Goal: Check status: Check status

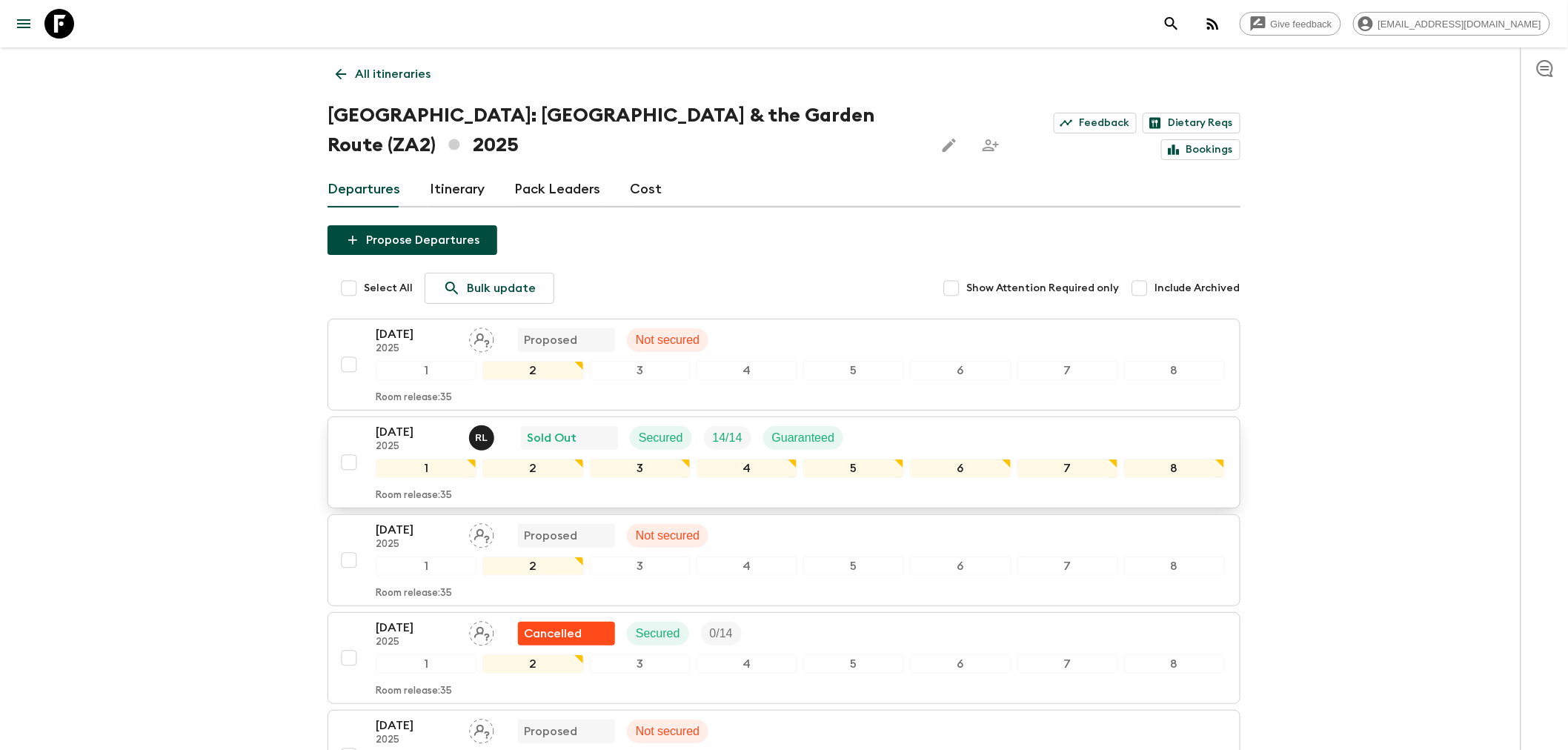
click at [929, 423] on div "[DATE] 2025 [PERSON_NAME] Sold Out Secured 14 / 14 Guaranteed" at bounding box center [800, 438] width 849 height 30
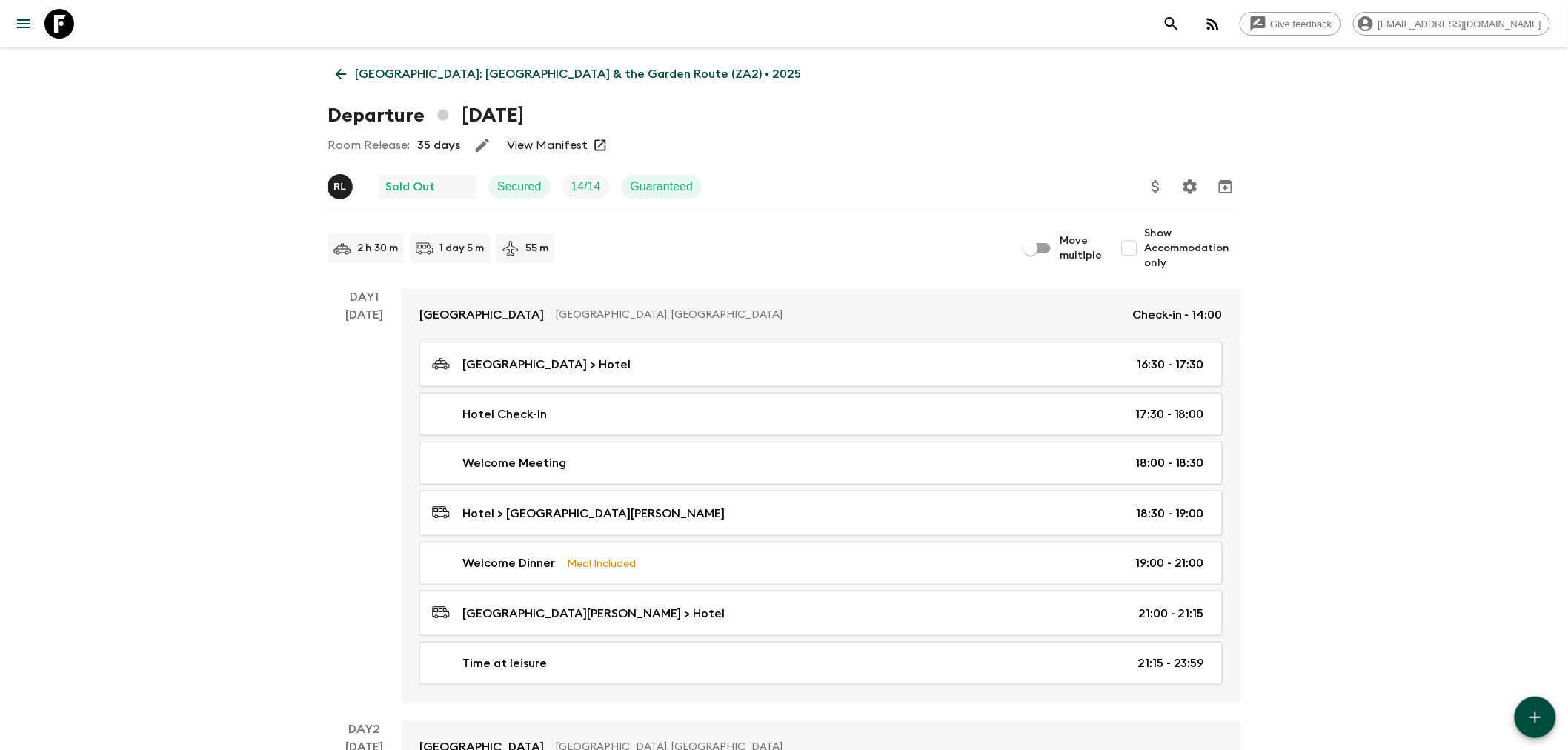
click at [332, 290] on p "Day 1" at bounding box center [365, 297] width 75 height 18
click at [332, 289] on p "Day 1" at bounding box center [365, 297] width 75 height 18
click at [16, 15] on icon "menu" at bounding box center [24, 24] width 18 height 18
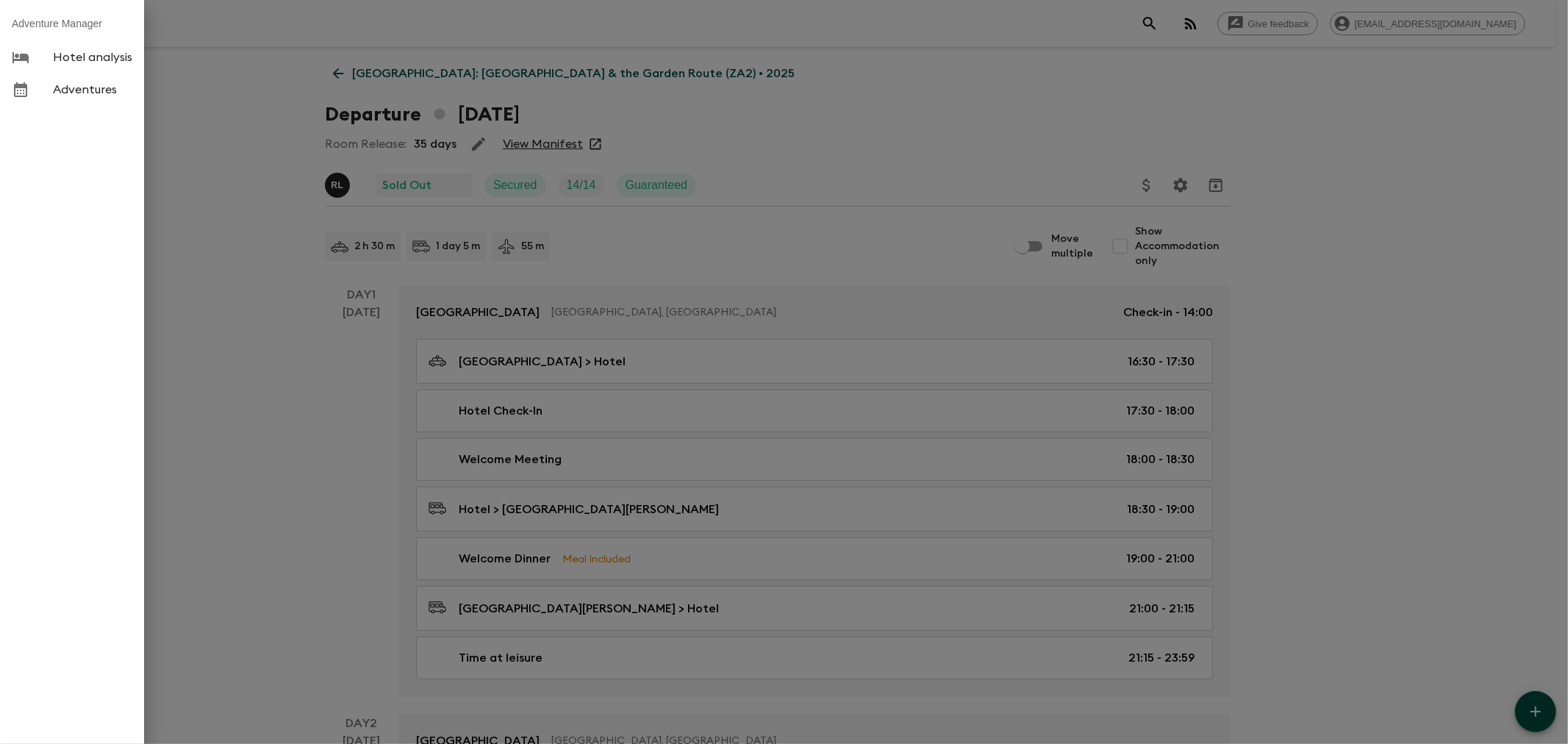
click at [86, 83] on span "Adventures" at bounding box center [93, 90] width 80 height 15
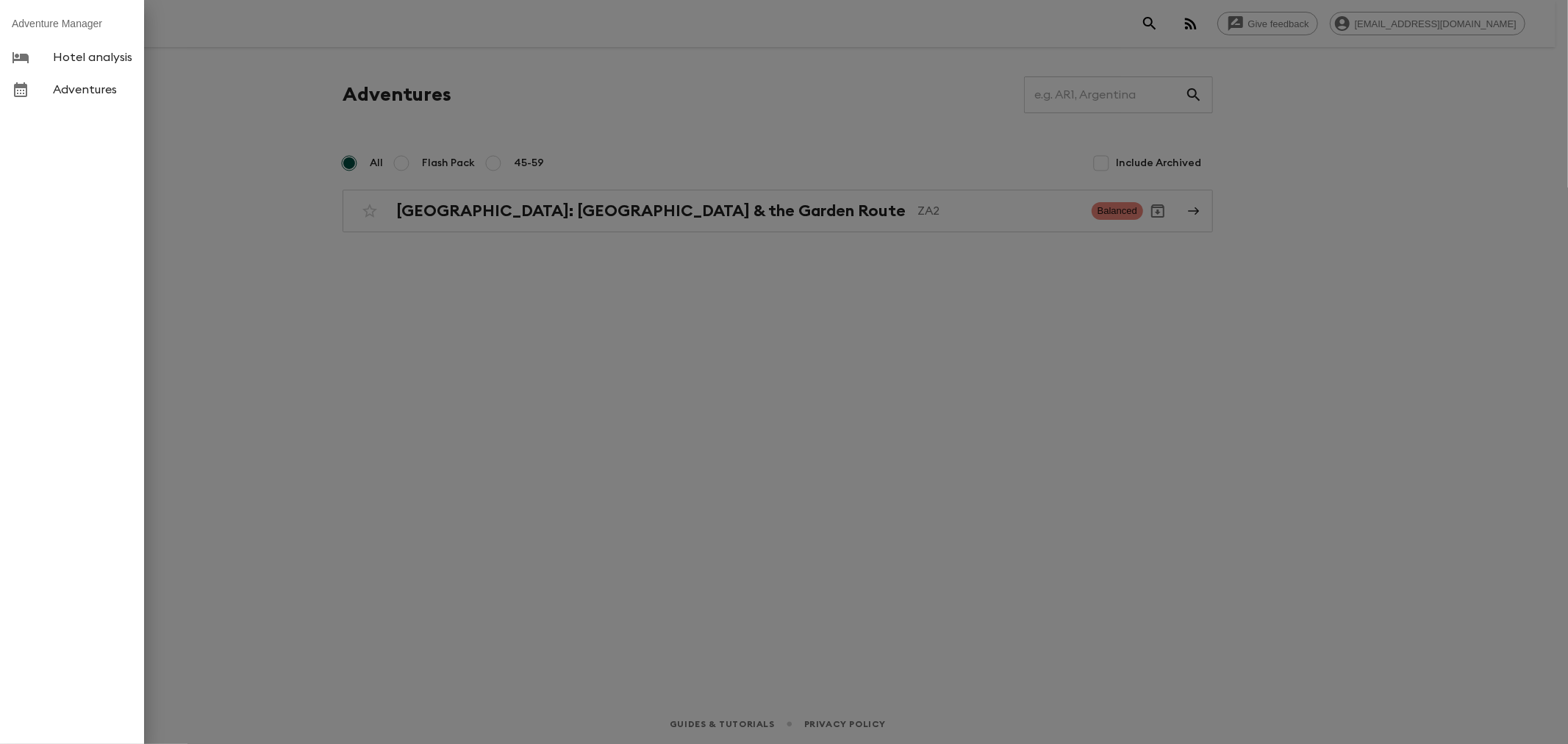
click at [609, 209] on div at bounding box center [784, 372] width 1568 height 744
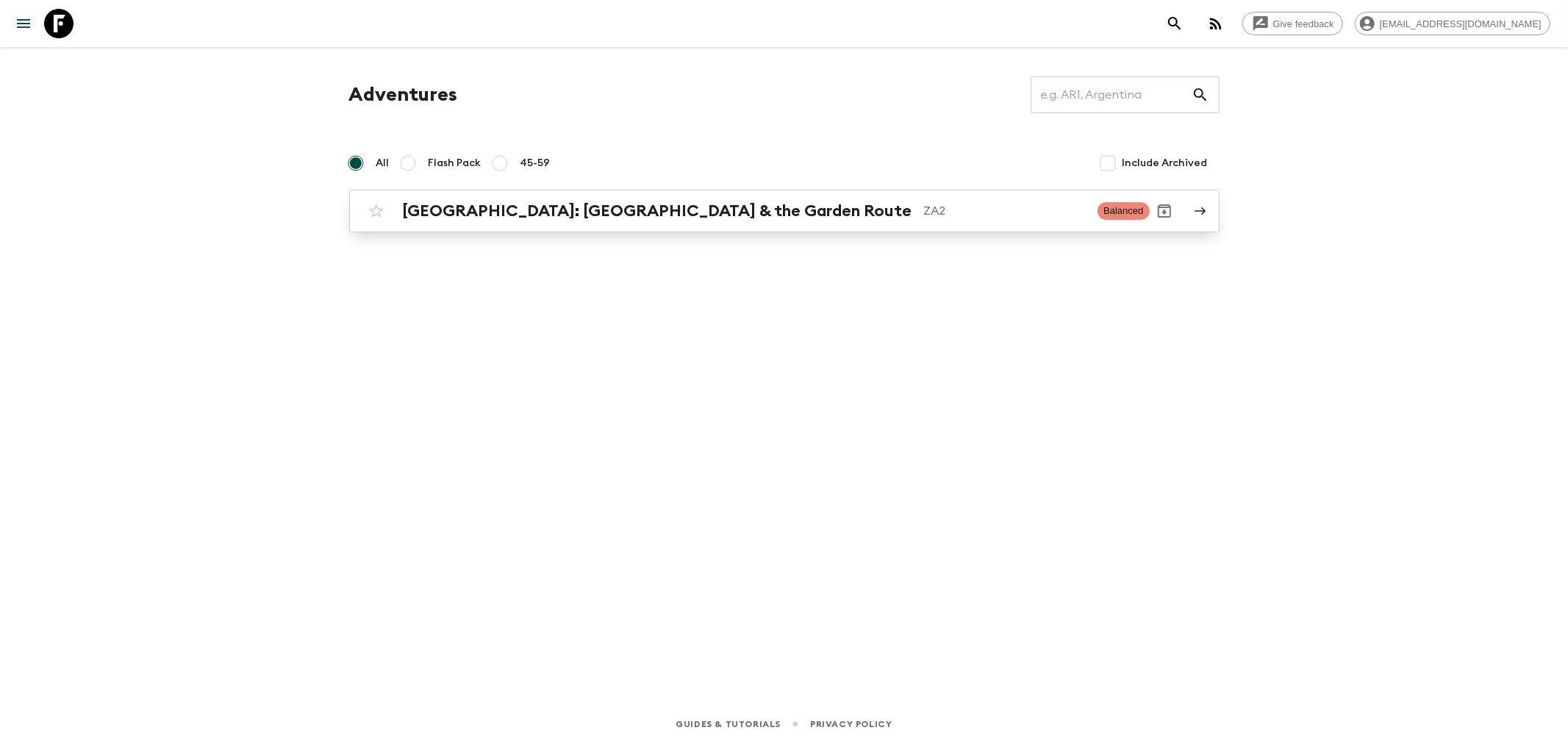
click at [709, 206] on h2 "[GEOGRAPHIC_DATA]: [GEOGRAPHIC_DATA] & the Garden Route" at bounding box center [657, 210] width 509 height 19
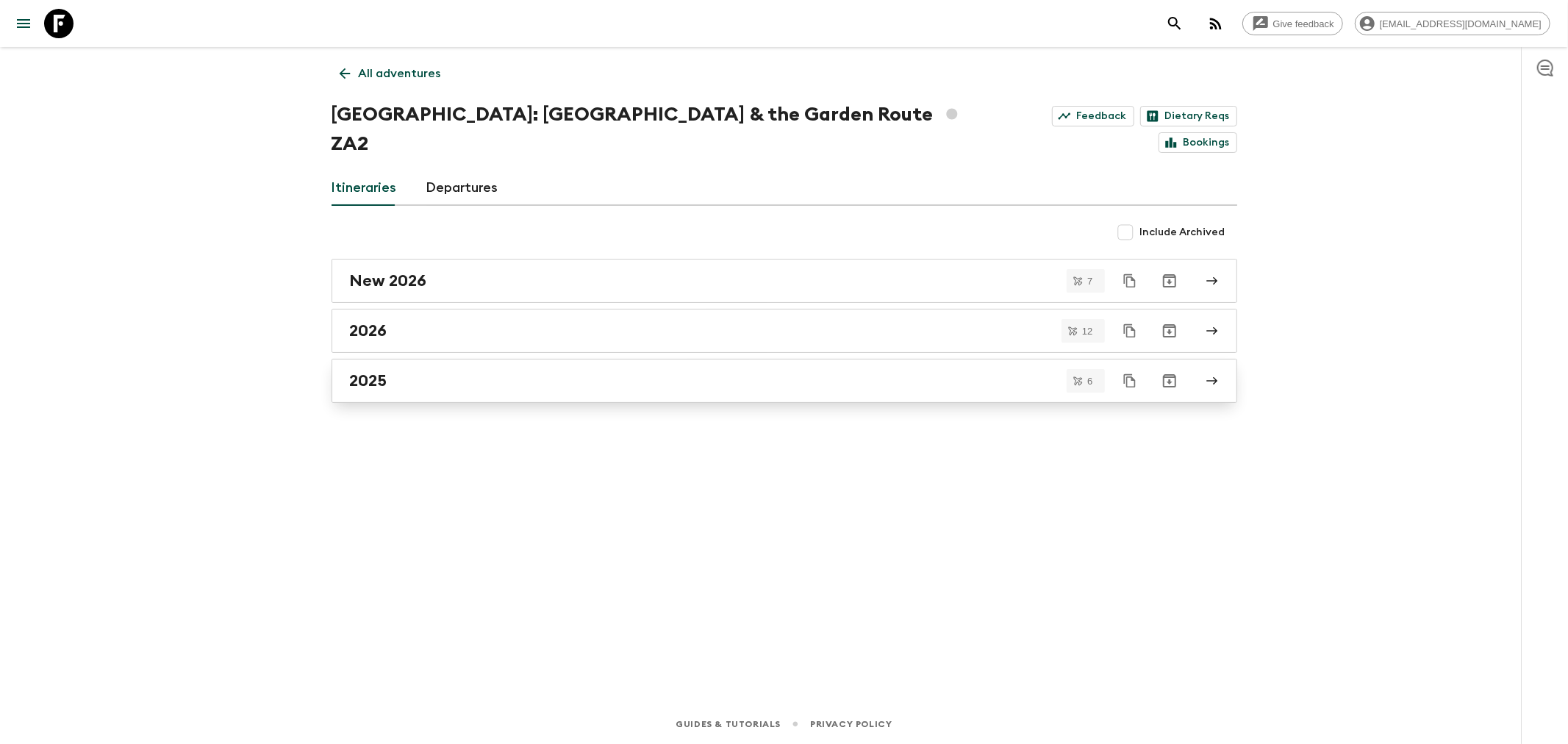
click at [384, 372] on h2 "2025" at bounding box center [369, 381] width 38 height 19
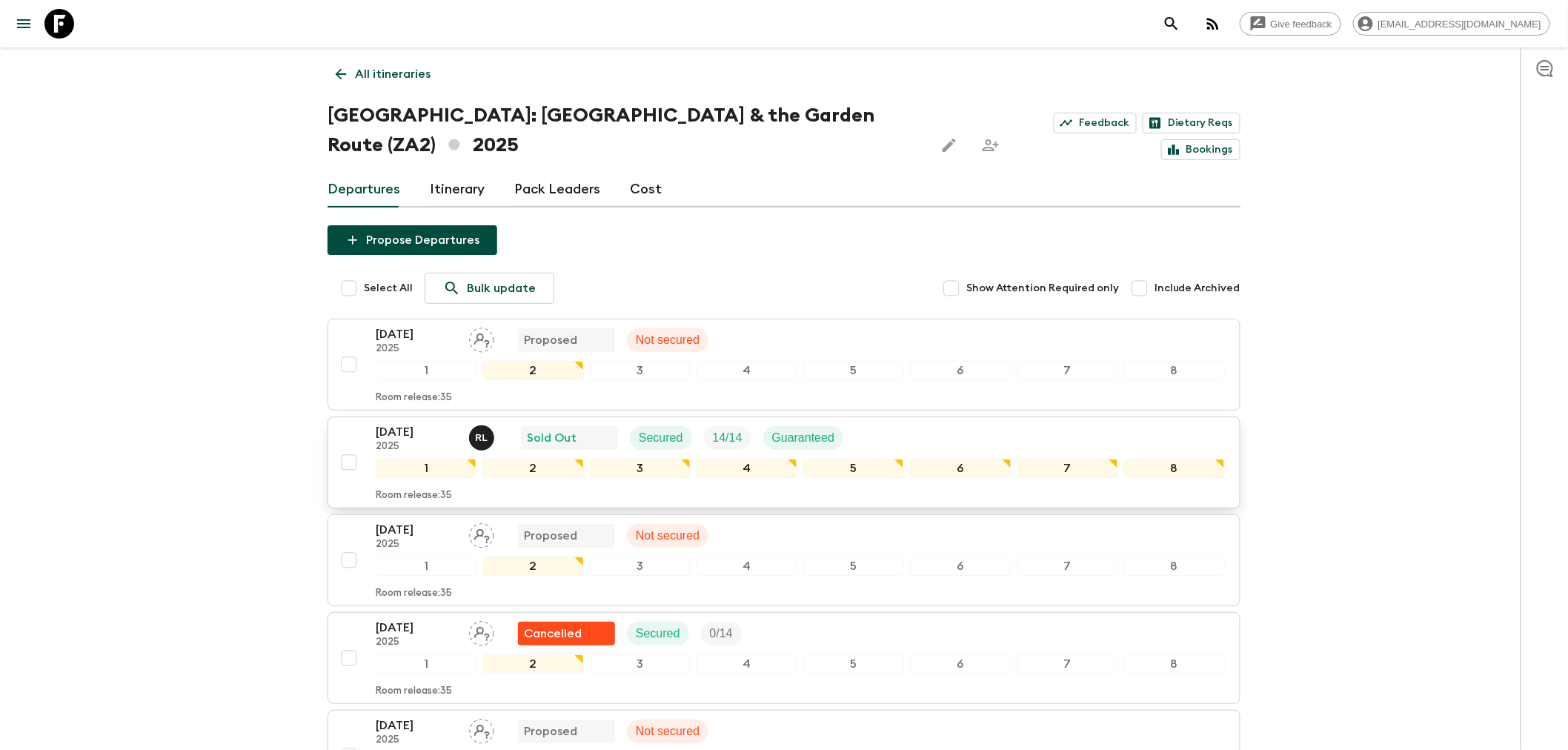
click at [932, 423] on div "[DATE] 2025 [PERSON_NAME] Sold Out Secured 14 / 14 Guaranteed" at bounding box center [800, 438] width 849 height 30
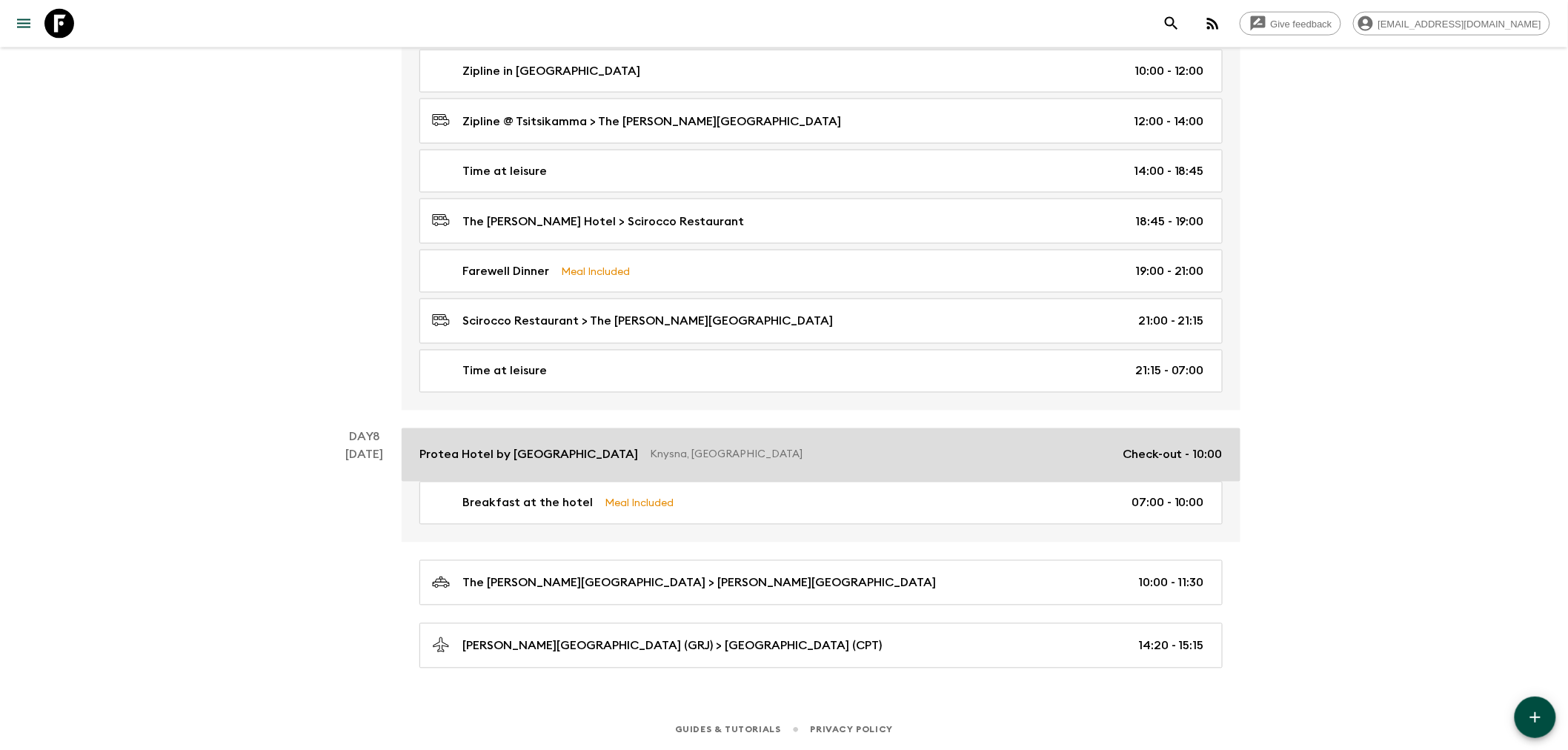
scroll to position [3267, 0]
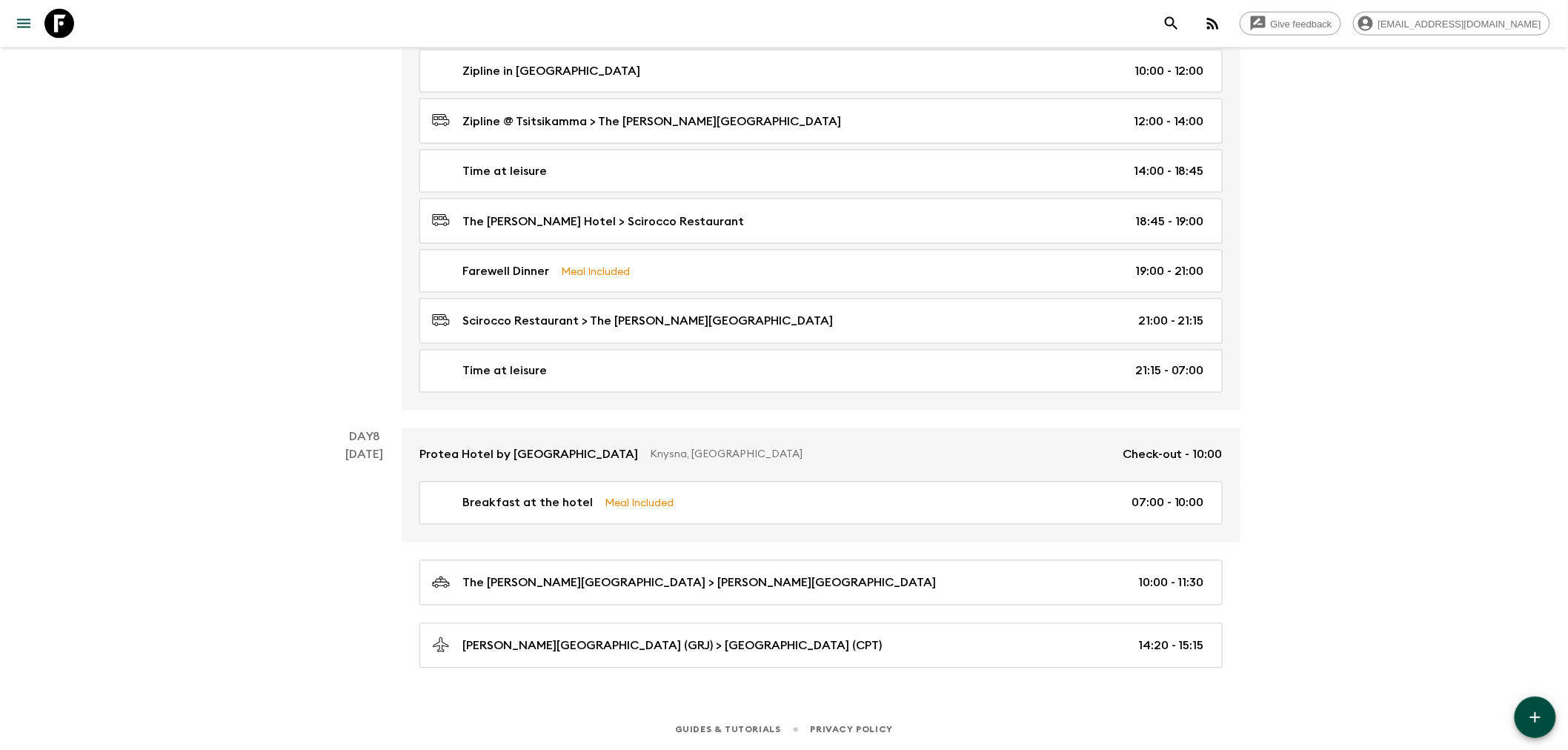
click at [332, 350] on div "Day 7 [DATE]" at bounding box center [365, 153] width 75 height 514
click at [359, 574] on div "[DATE]" at bounding box center [365, 557] width 38 height 223
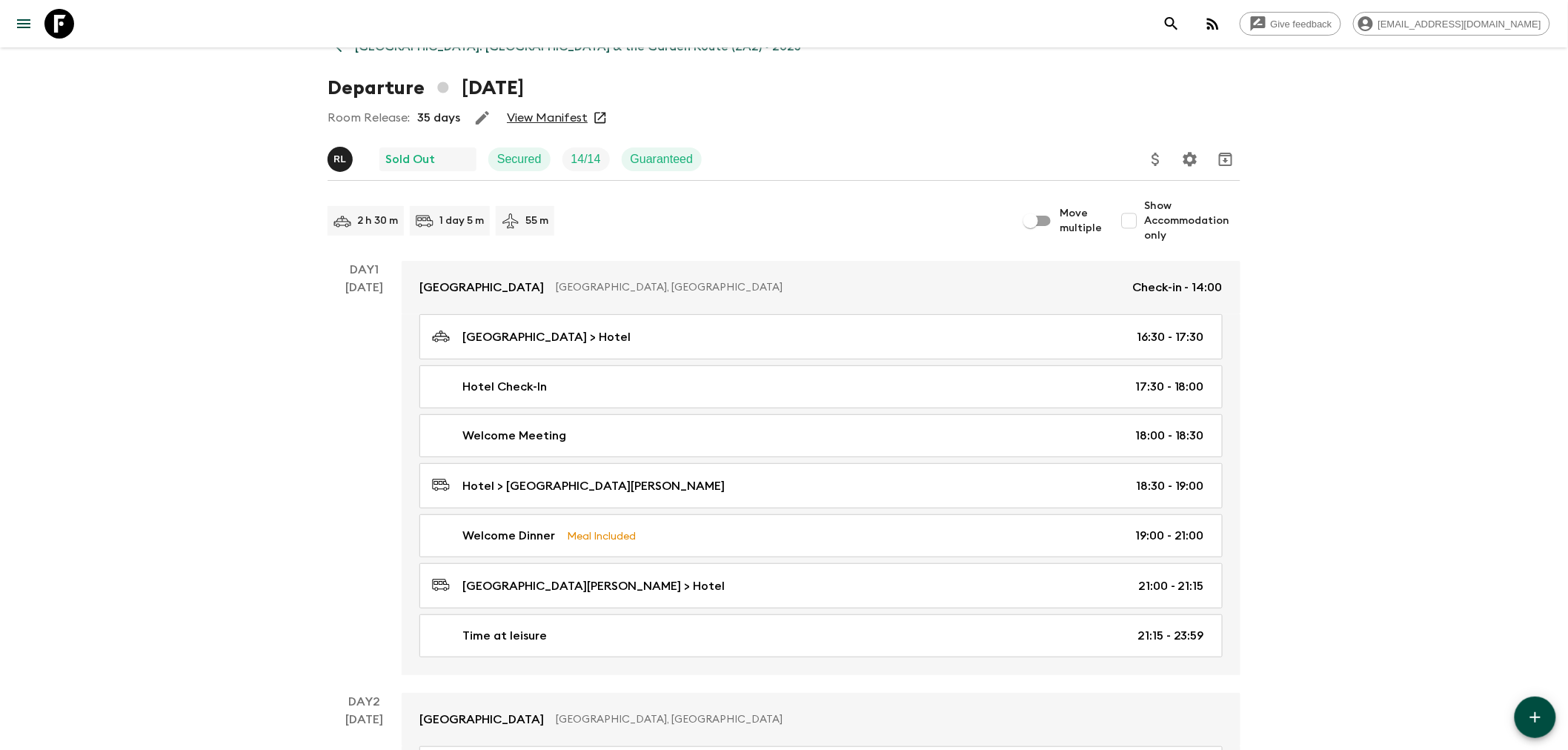
scroll to position [0, 0]
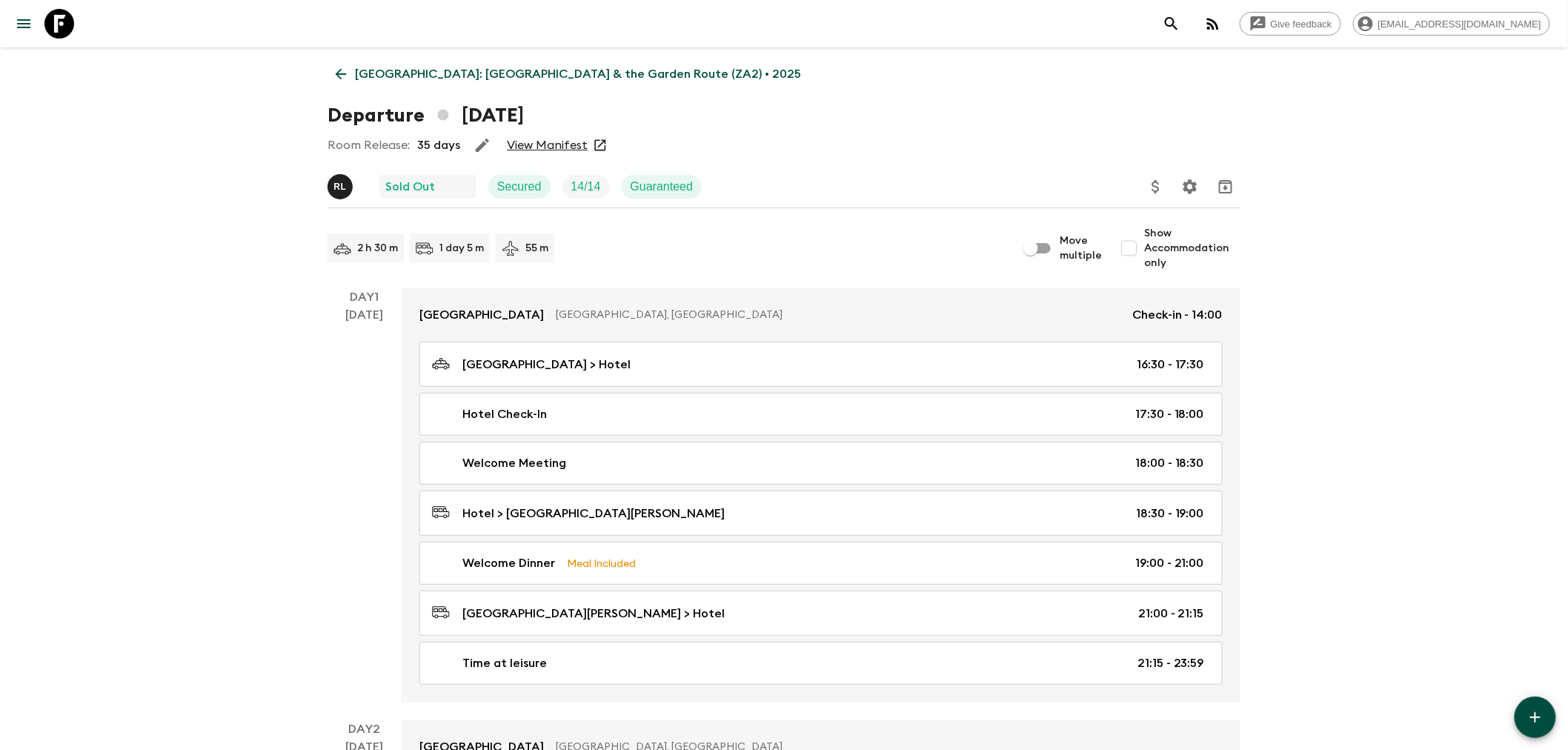
drag, startPoint x: 188, startPoint y: 182, endPoint x: 204, endPoint y: 202, distance: 25.6
click at [546, 147] on link "View Manifest" at bounding box center [547, 145] width 81 height 15
